Goal: Use online tool/utility: Utilize a website feature to perform a specific function

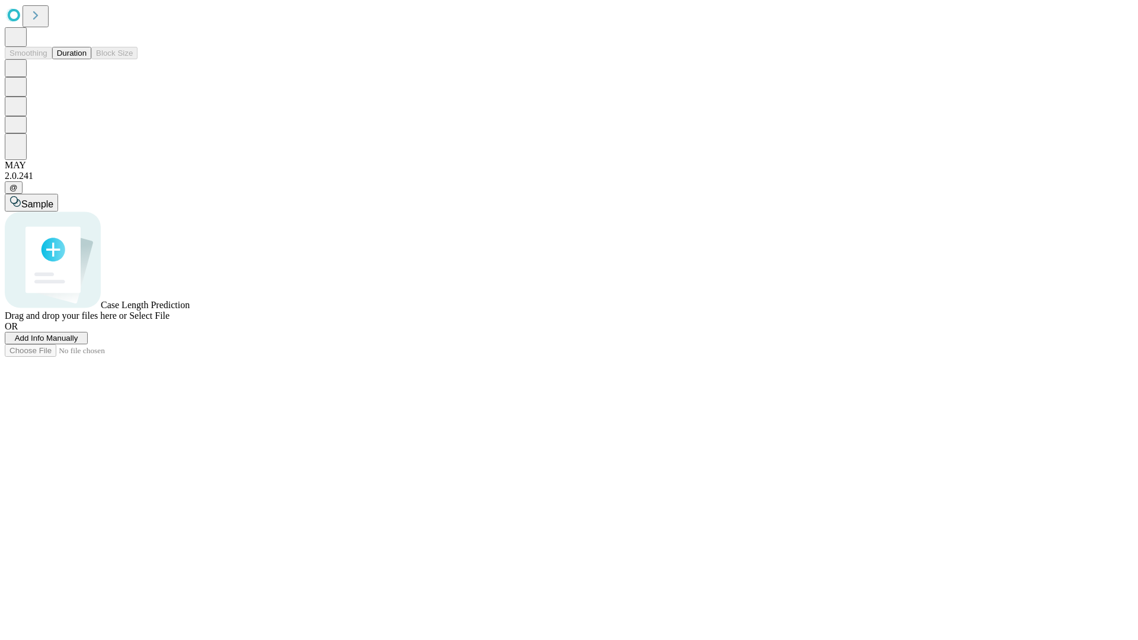
click at [87, 59] on button "Duration" at bounding box center [71, 53] width 39 height 12
click at [170, 321] on span "Select File" at bounding box center [149, 316] width 40 height 10
